Goal: Task Accomplishment & Management: Manage account settings

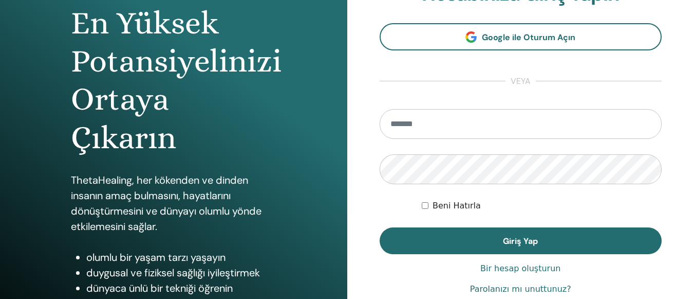
scroll to position [98, 0]
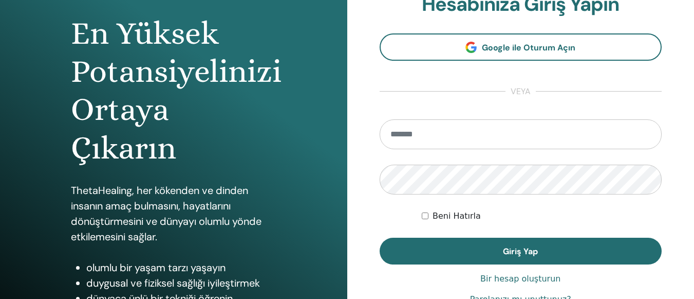
click at [507, 133] on input "email" at bounding box center [521, 134] width 283 height 30
type input "**********"
click at [429, 217] on div "Beni Hatırla" at bounding box center [542, 216] width 240 height 12
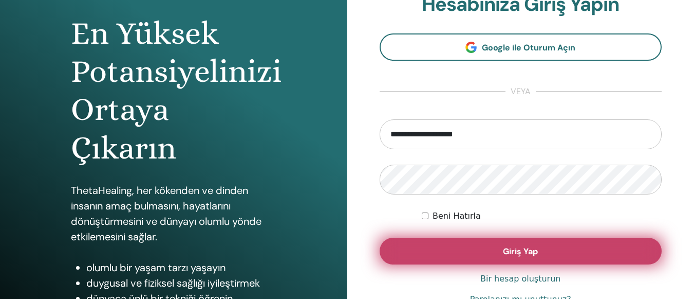
click at [430, 248] on button "Giriş Yap" at bounding box center [521, 250] width 283 height 27
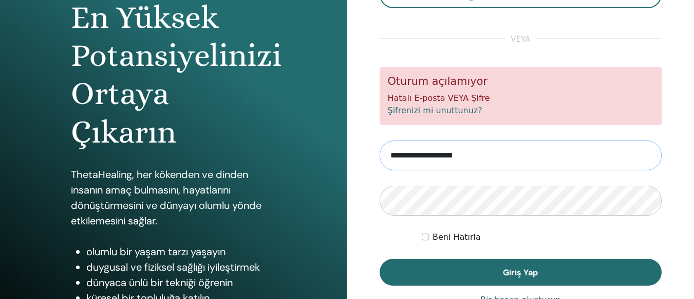
scroll to position [137, 0]
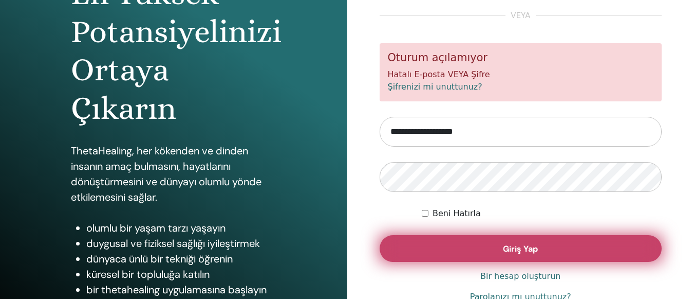
click at [469, 251] on button "Giriş Yap" at bounding box center [521, 248] width 283 height 27
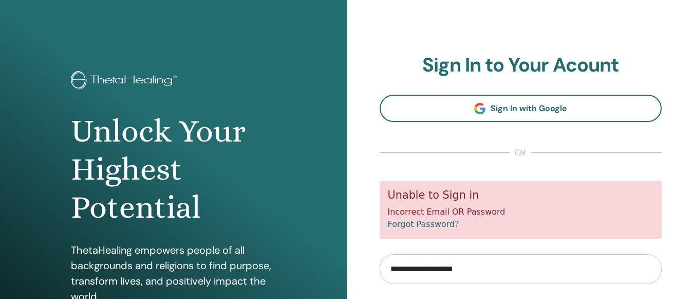
scroll to position [6, 0]
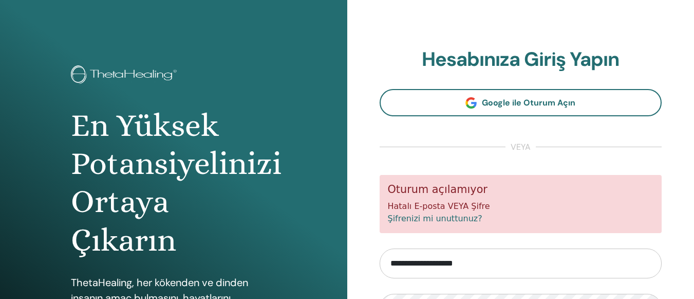
click at [454, 221] on font "Şifrenizi mi unuttunuz?" at bounding box center [435, 218] width 95 height 10
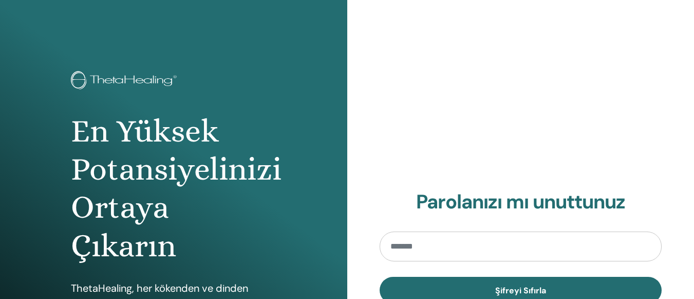
click at [433, 251] on input "email" at bounding box center [521, 246] width 283 height 30
type input "**********"
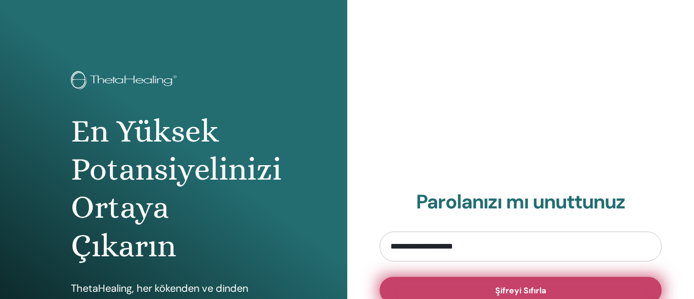
click at [453, 285] on button "Şifreyi Sıfırla" at bounding box center [521, 290] width 283 height 27
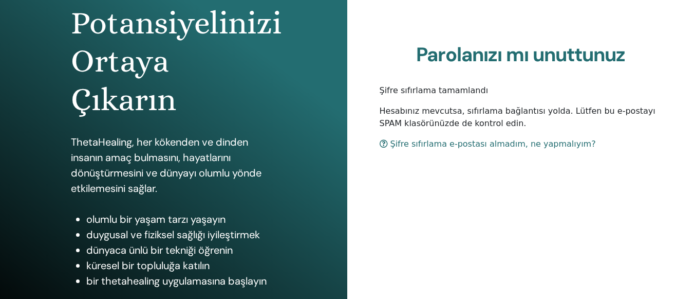
scroll to position [149, 0]
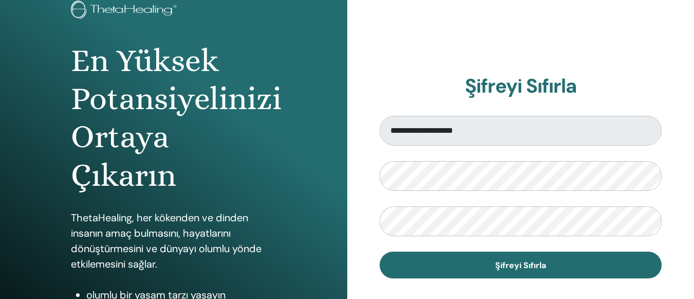
scroll to position [76, 0]
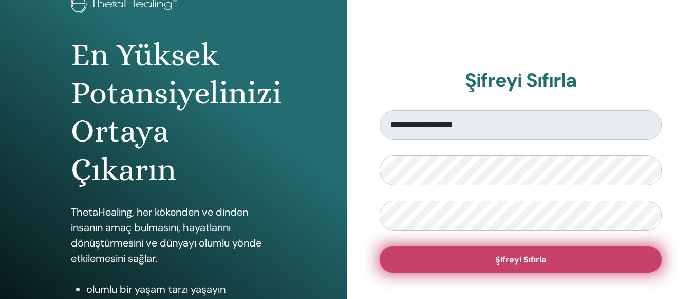
click at [433, 252] on button "Şifreyi Sıfırla" at bounding box center [521, 259] width 283 height 27
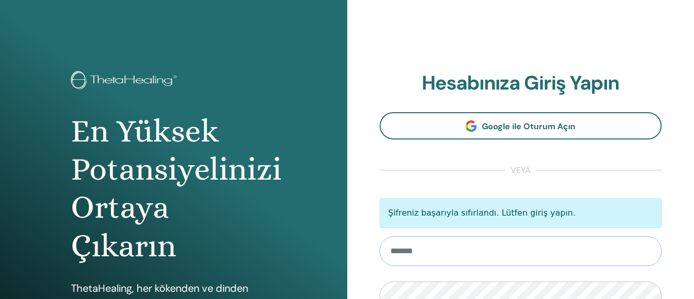
type input "**********"
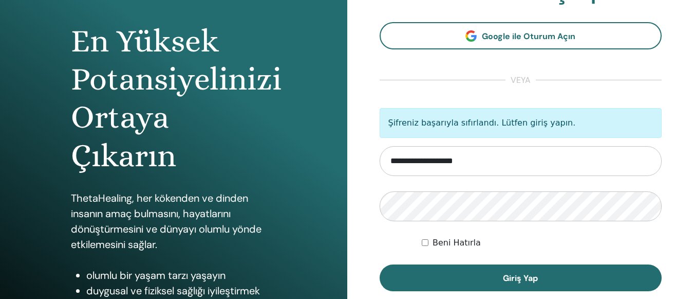
scroll to position [128, 0]
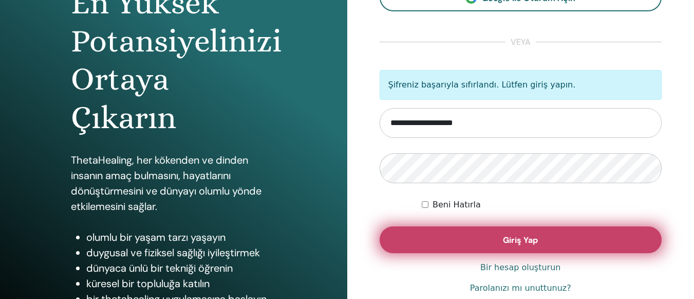
click at [541, 243] on button "Giriş Yap" at bounding box center [521, 239] width 283 height 27
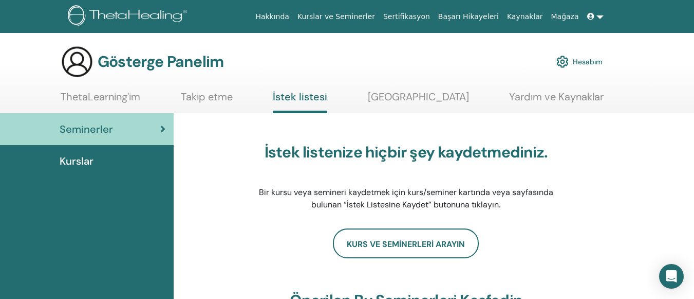
click at [63, 82] on section "Gösterge Panelim Hesabım ThetaLearning'im Takip etme İstek listesi [GEOGRAPHIC_…" at bounding box center [347, 79] width 694 height 68
click at [597, 19] on link at bounding box center [595, 16] width 25 height 19
click at [563, 59] on img at bounding box center [563, 61] width 12 height 17
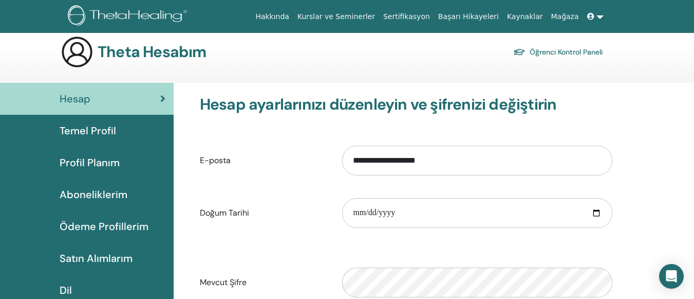
scroll to position [9, 0]
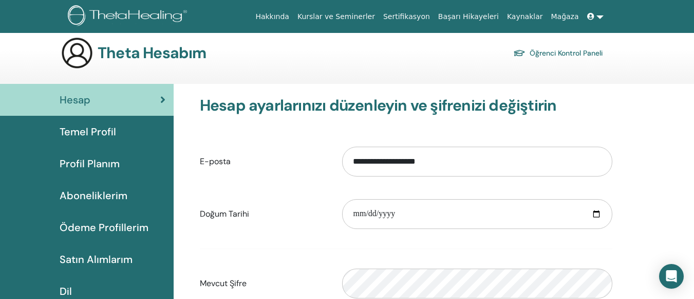
click at [119, 139] on link "Temel Profil" at bounding box center [87, 132] width 174 height 32
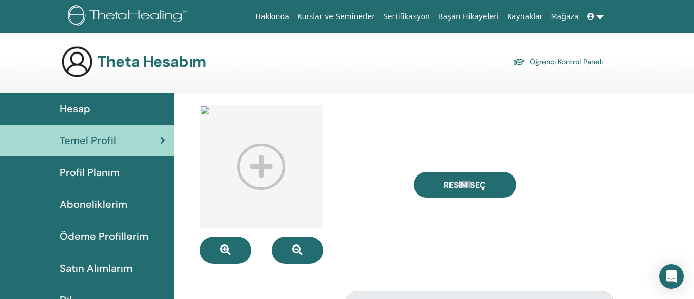
click at [88, 110] on font "Hesap" at bounding box center [75, 108] width 31 height 13
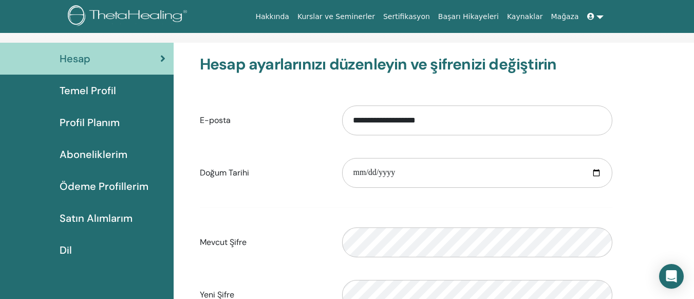
scroll to position [97, 0]
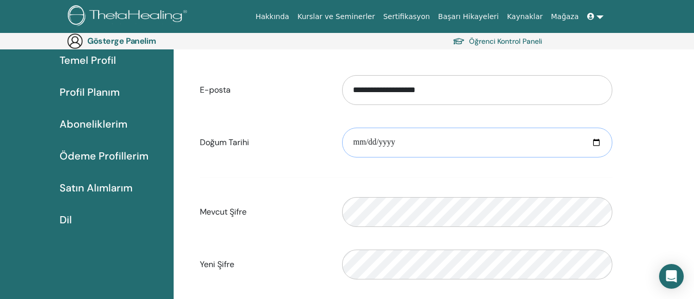
click at [590, 142] on input "date" at bounding box center [477, 142] width 270 height 30
click at [661, 131] on div "**********" at bounding box center [434, 255] width 521 height 487
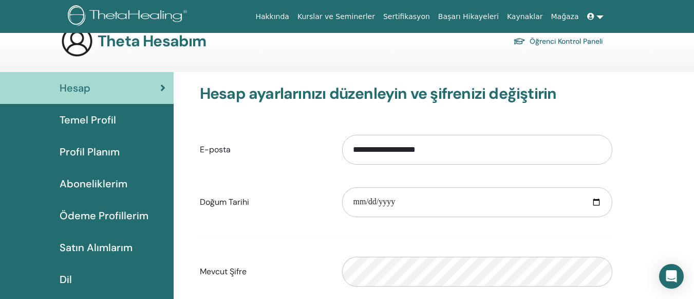
scroll to position [0, 0]
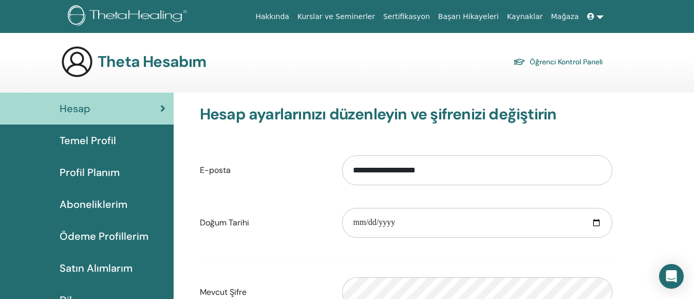
click at [582, 62] on font "Öğrenci Kontrol Paneli" at bounding box center [566, 62] width 73 height 9
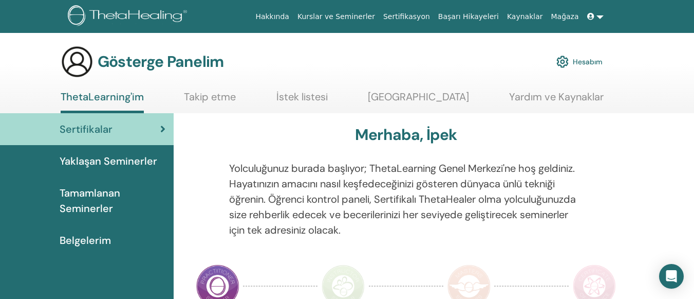
click at [590, 61] on font "Hesabım" at bounding box center [588, 62] width 30 height 9
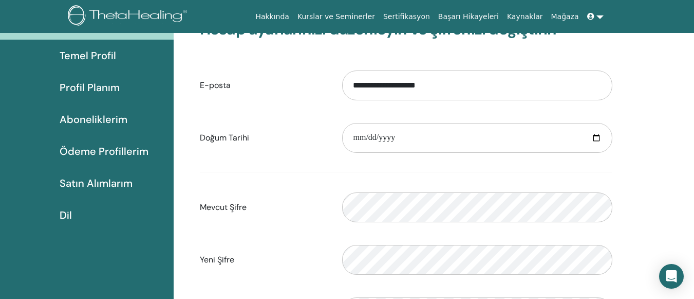
scroll to position [15, 0]
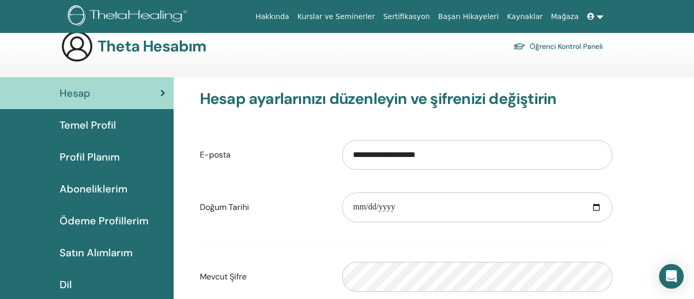
click at [108, 123] on font "Temel Profil" at bounding box center [88, 124] width 57 height 13
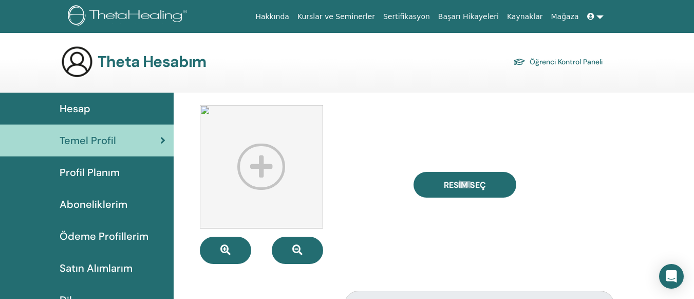
click at [582, 64] on font "Öğrenci Kontrol Paneli" at bounding box center [566, 62] width 73 height 9
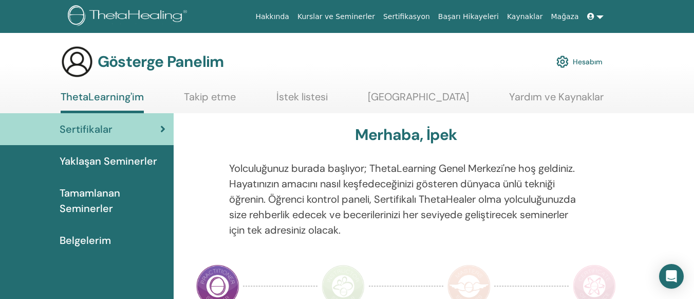
click at [601, 19] on link at bounding box center [595, 16] width 25 height 19
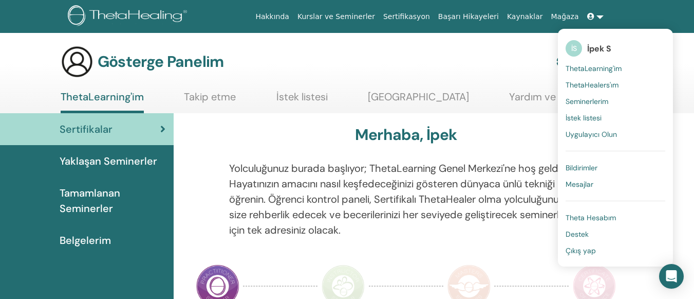
click at [582, 216] on font "Theta Hesabım" at bounding box center [591, 217] width 50 height 9
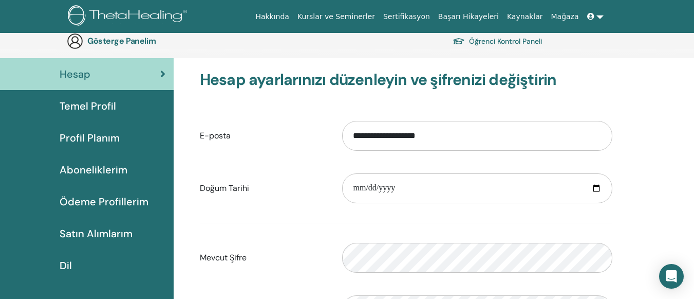
scroll to position [96, 0]
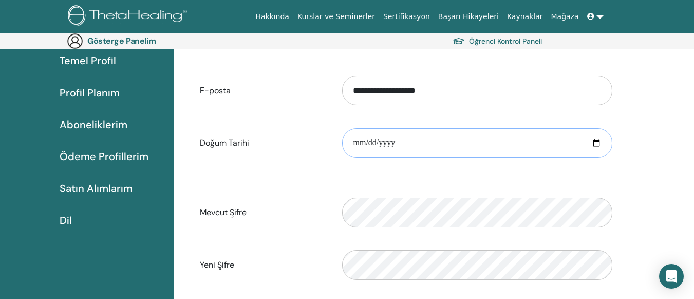
click at [598, 142] on input "date" at bounding box center [477, 143] width 270 height 30
type input "**********"
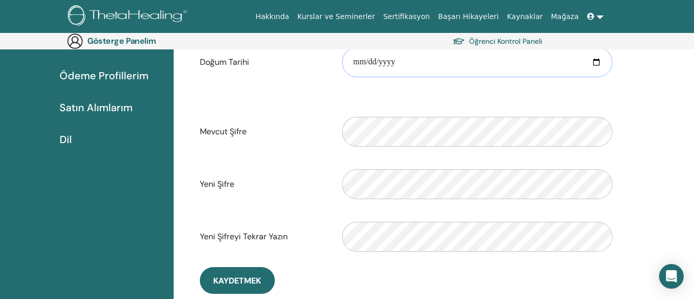
scroll to position [191, 0]
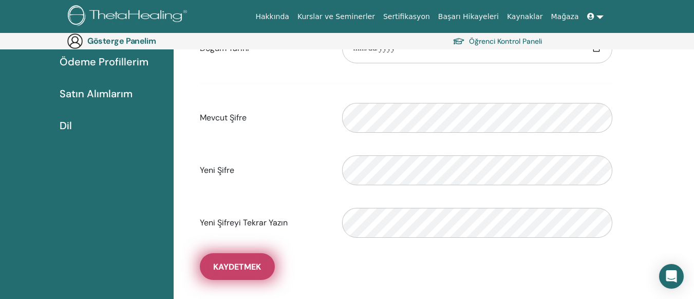
click at [250, 266] on font "Kaydetmek" at bounding box center [237, 266] width 48 height 11
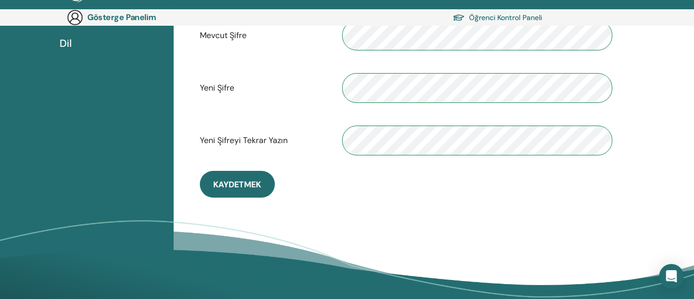
scroll to position [290, 0]
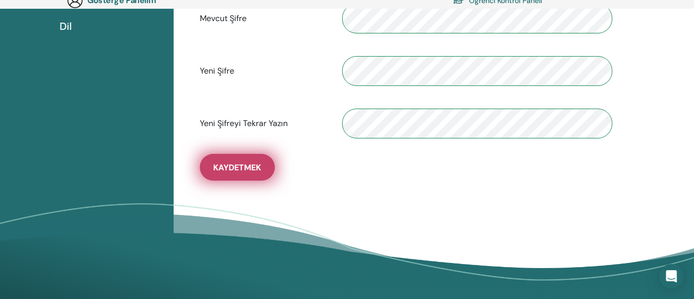
click at [233, 161] on button "Kaydetmek" at bounding box center [237, 167] width 75 height 27
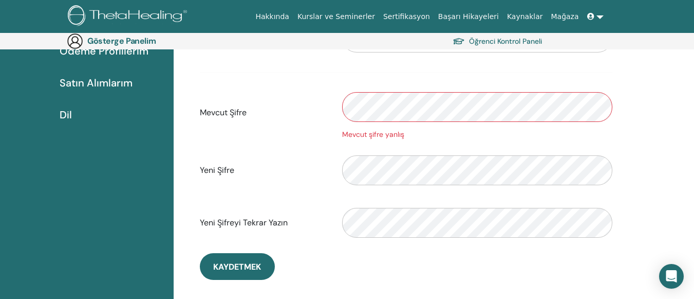
scroll to position [194, 0]
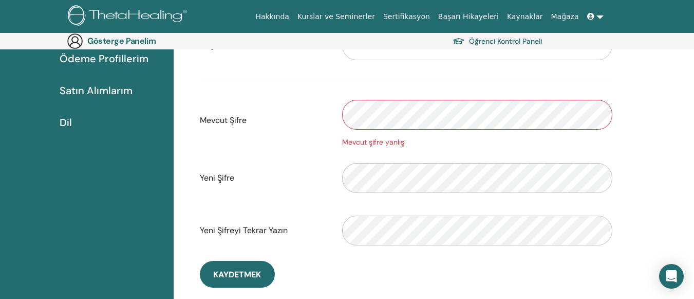
click at [339, 117] on div "Mevcut şifre yanlış" at bounding box center [478, 120] width 286 height 55
click at [539, 150] on form "**********" at bounding box center [406, 112] width 413 height 282
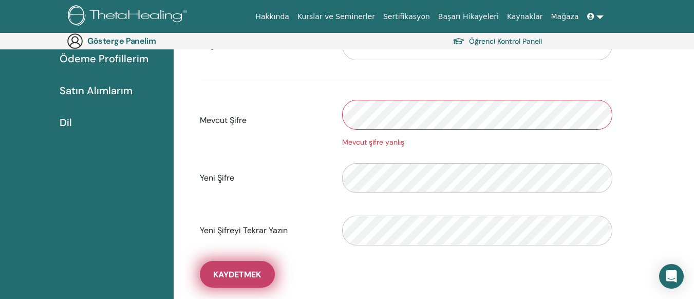
click at [235, 280] on button "Kaydetmek" at bounding box center [237, 274] width 75 height 27
click at [240, 279] on font "Kaydetmek" at bounding box center [237, 274] width 48 height 11
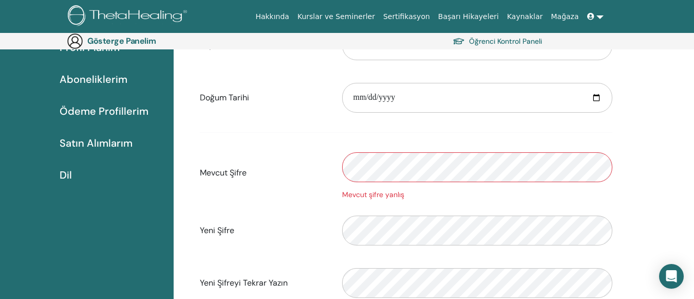
scroll to position [136, 0]
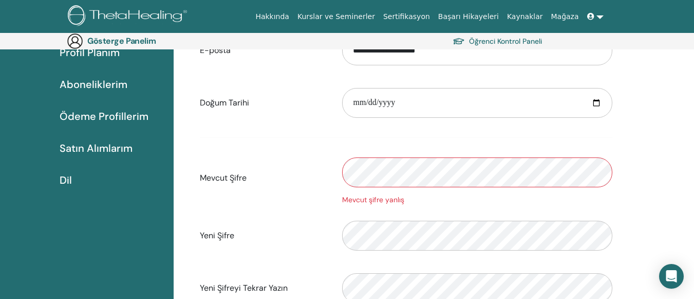
click at [336, 176] on div "Mevcut şifre yanlış" at bounding box center [478, 177] width 286 height 55
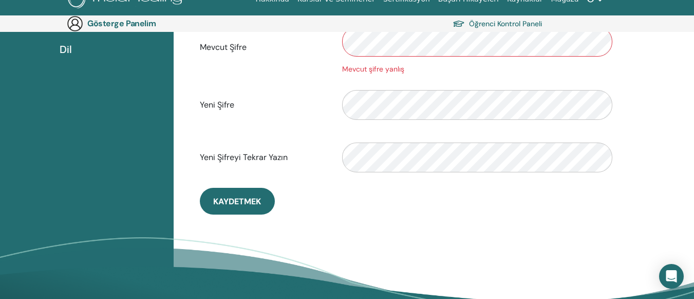
scroll to position [288, 0]
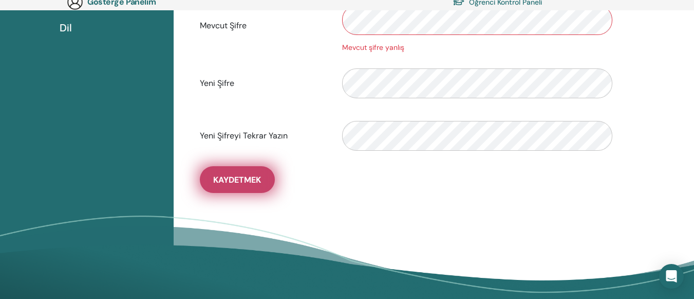
click at [251, 180] on font "Kaydetmek" at bounding box center [237, 179] width 48 height 11
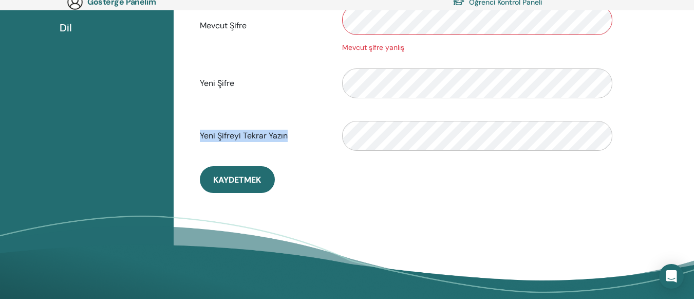
drag, startPoint x: 694, startPoint y: 140, endPoint x: 702, endPoint y: 90, distance: 51.0
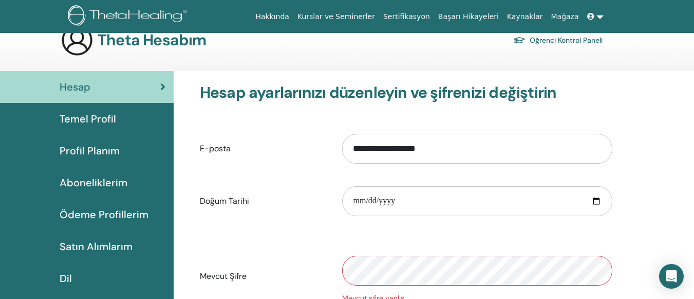
scroll to position [17, 0]
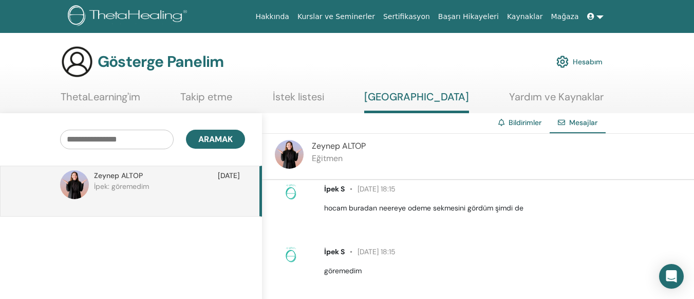
click at [594, 58] on font "Hesabım" at bounding box center [588, 62] width 30 height 9
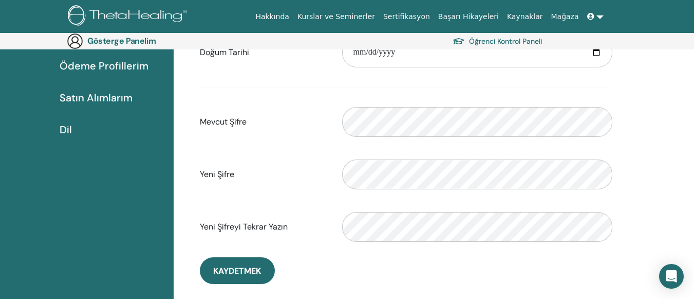
scroll to position [188, 0]
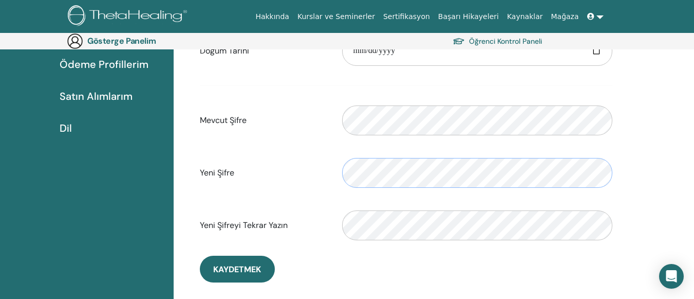
click at [341, 178] on div "Doğrulama şifresi uyumsuzluğu" at bounding box center [478, 173] width 286 height 44
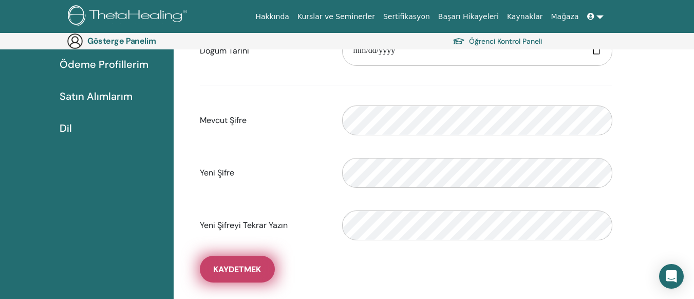
click at [248, 261] on button "Kaydetmek" at bounding box center [237, 268] width 75 height 27
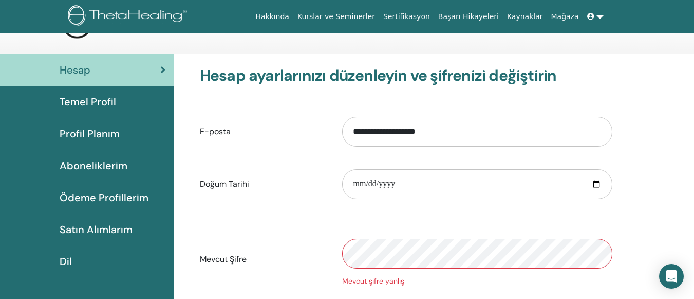
scroll to position [0, 0]
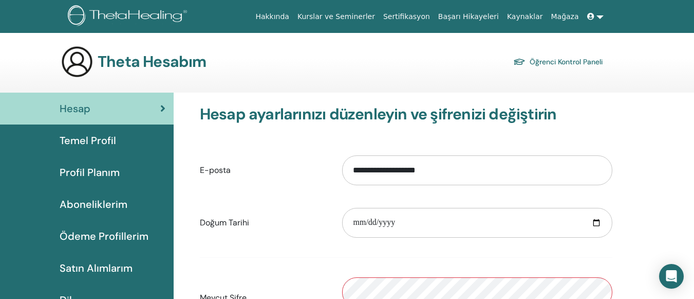
click at [568, 15] on font "Mağaza" at bounding box center [565, 16] width 28 height 8
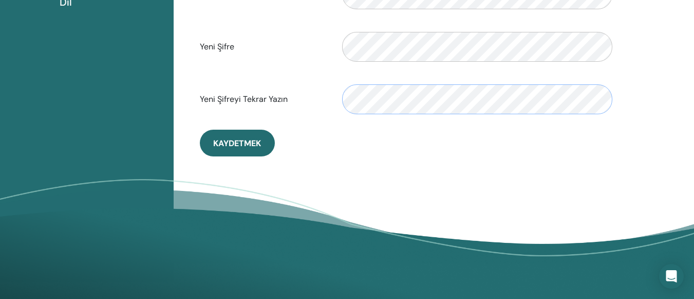
scroll to position [340, 0]
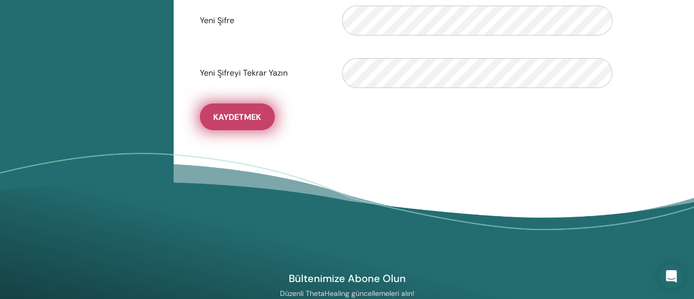
click at [252, 117] on font "Kaydetmek" at bounding box center [237, 117] width 48 height 11
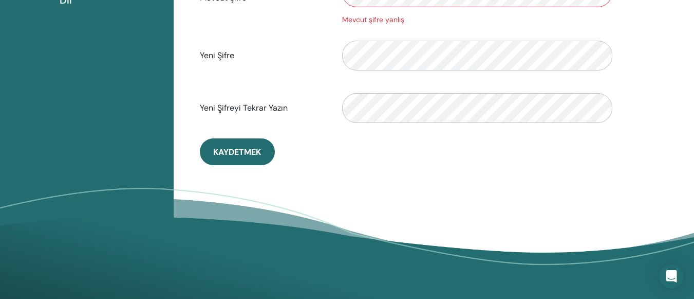
scroll to position [322, 0]
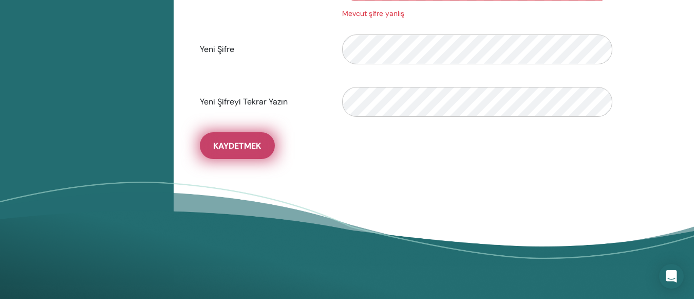
click at [236, 150] on font "Kaydetmek" at bounding box center [237, 145] width 48 height 11
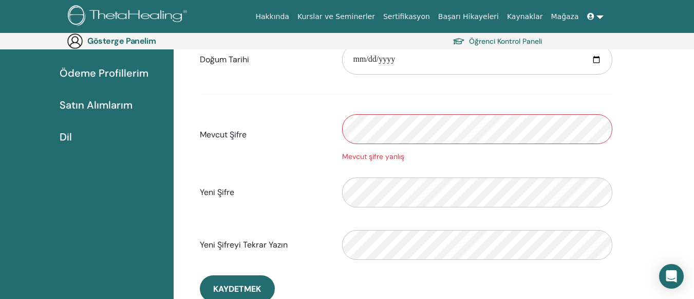
scroll to position [133, 0]
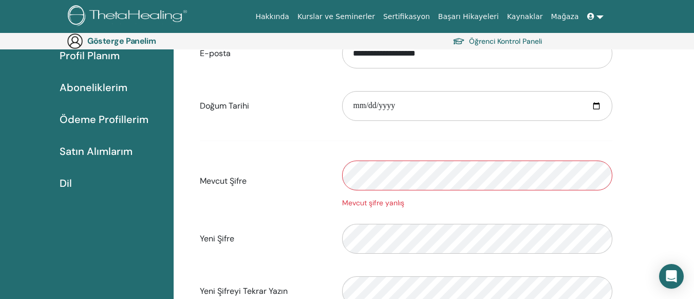
click at [340, 170] on div "Mevcut şifre yanlış" at bounding box center [478, 180] width 286 height 55
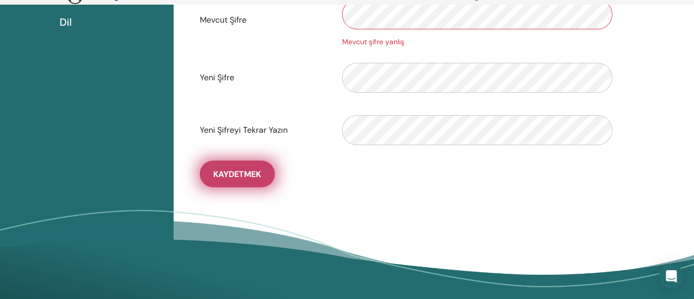
click at [255, 174] on font "Kaydetmek" at bounding box center [237, 174] width 48 height 11
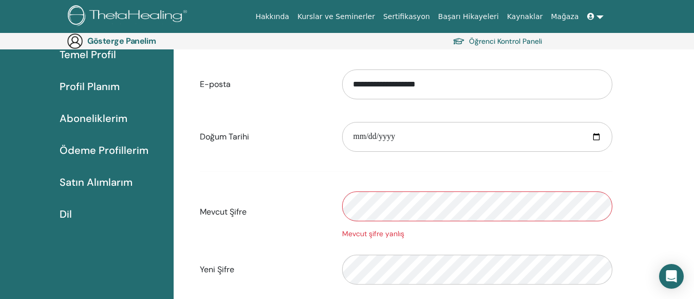
scroll to position [82, 0]
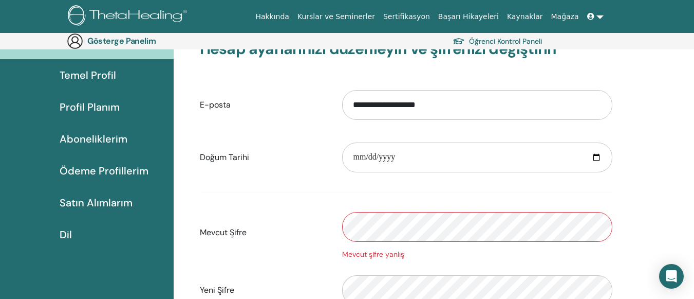
click at [591, 19] on icon at bounding box center [591, 16] width 7 height 7
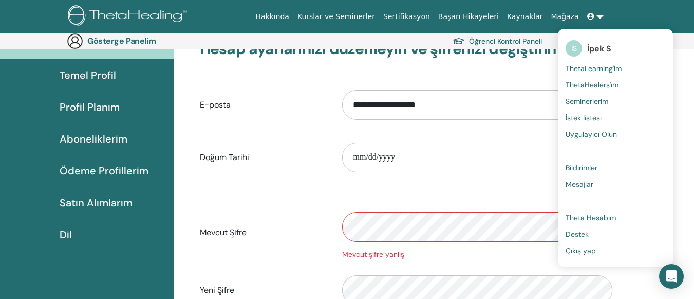
click at [581, 239] on link "Destek" at bounding box center [616, 234] width 100 height 16
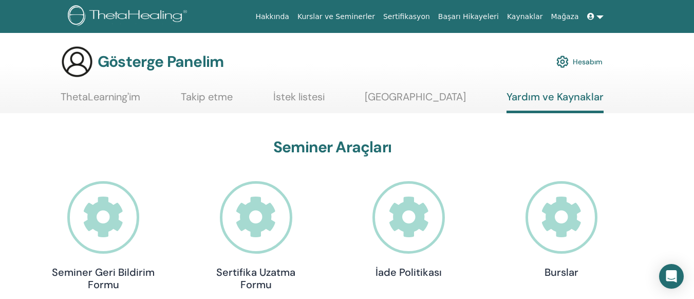
click at [581, 239] on icon at bounding box center [562, 217] width 72 height 72
